Goal: Check status

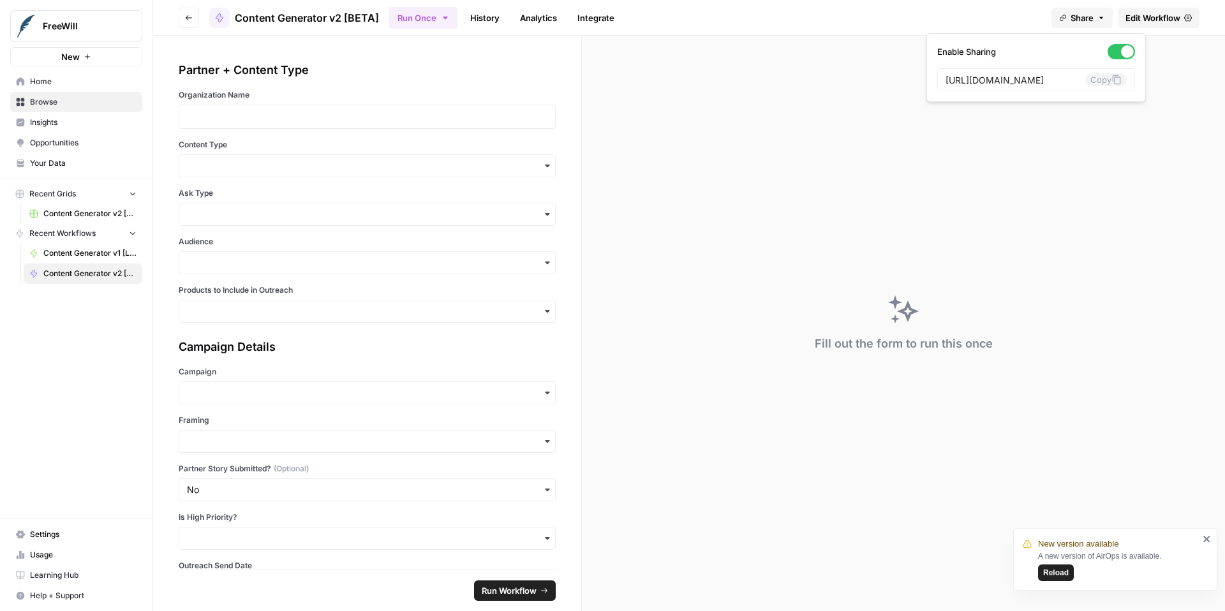
scroll to position [269, 0]
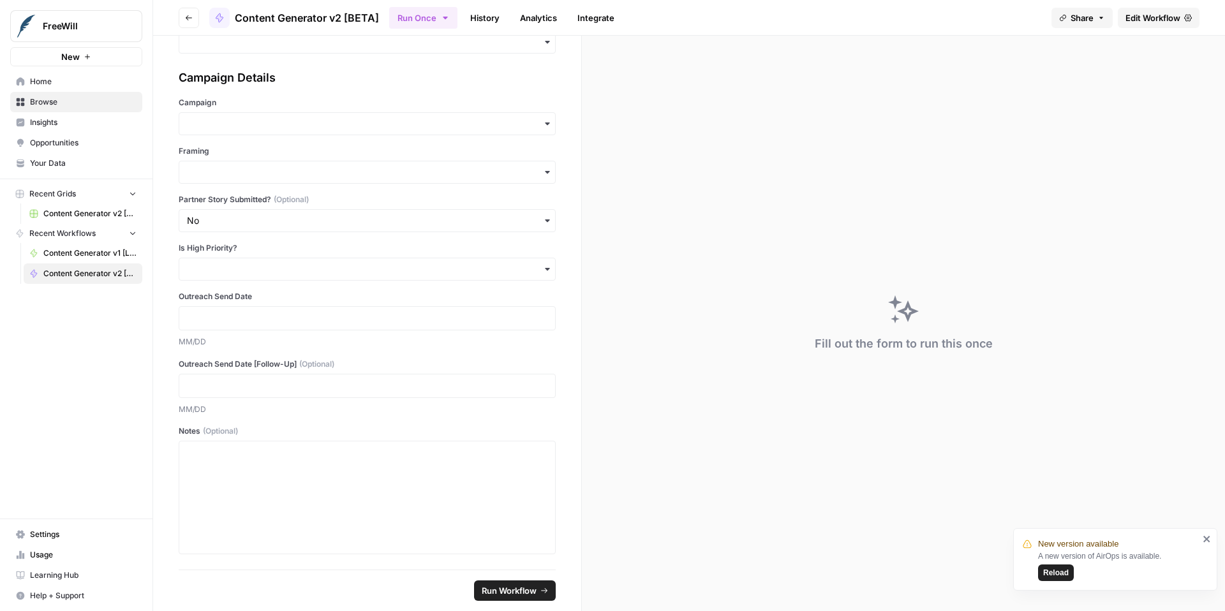
click at [1052, 570] on span "Reload" at bounding box center [1056, 572] width 26 height 11
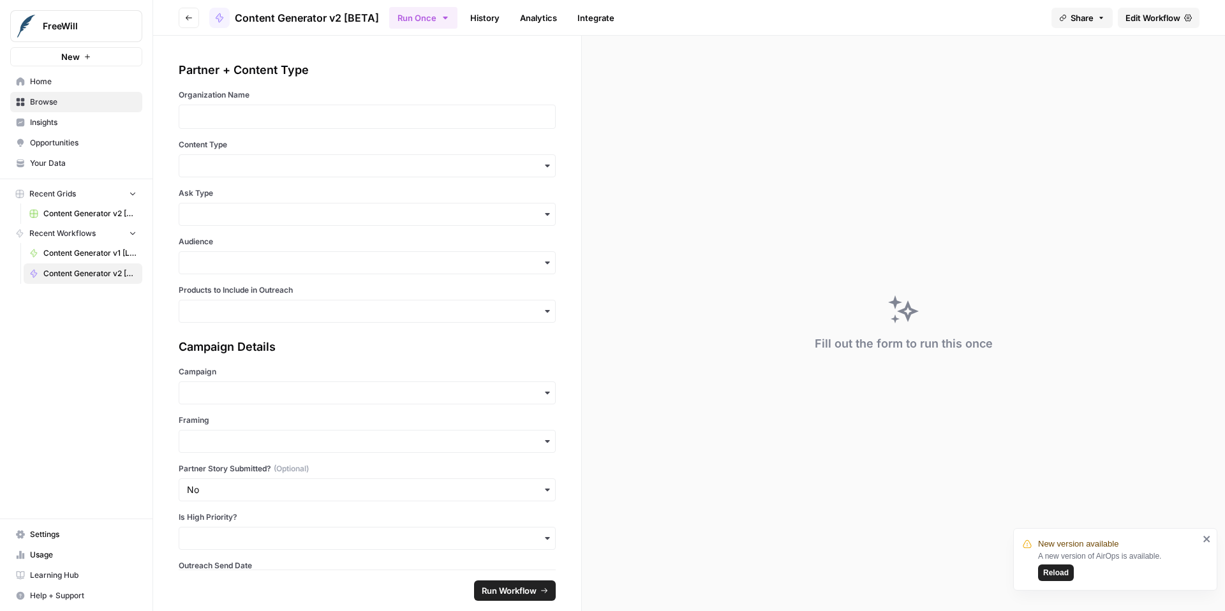
click at [1052, 570] on span "Reload" at bounding box center [1056, 572] width 26 height 11
click at [480, 15] on link "History" at bounding box center [485, 18] width 45 height 20
